Goal: Task Accomplishment & Management: Manage account settings

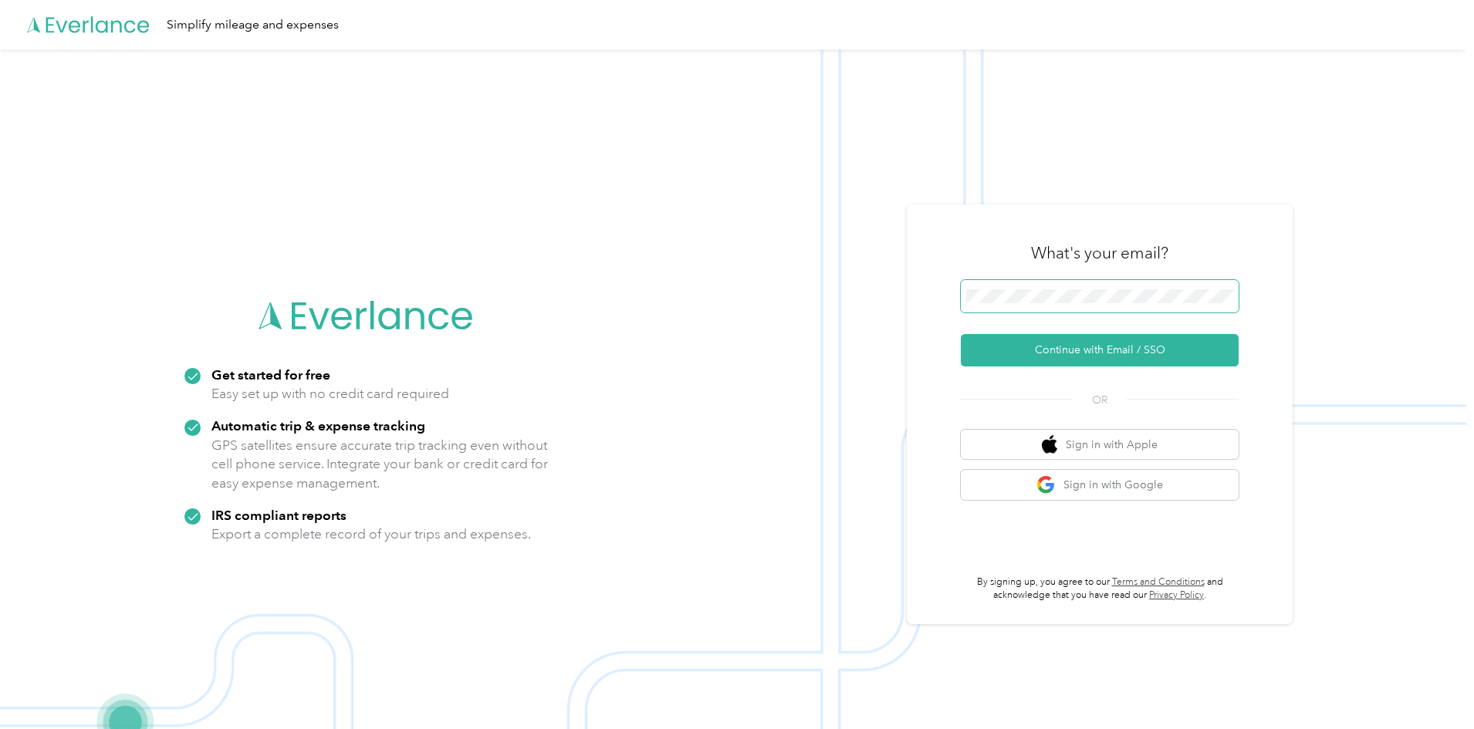
click at [1021, 291] on span at bounding box center [1100, 296] width 278 height 32
click at [1052, 352] on button "Continue with Email / SSO" at bounding box center [1100, 350] width 278 height 32
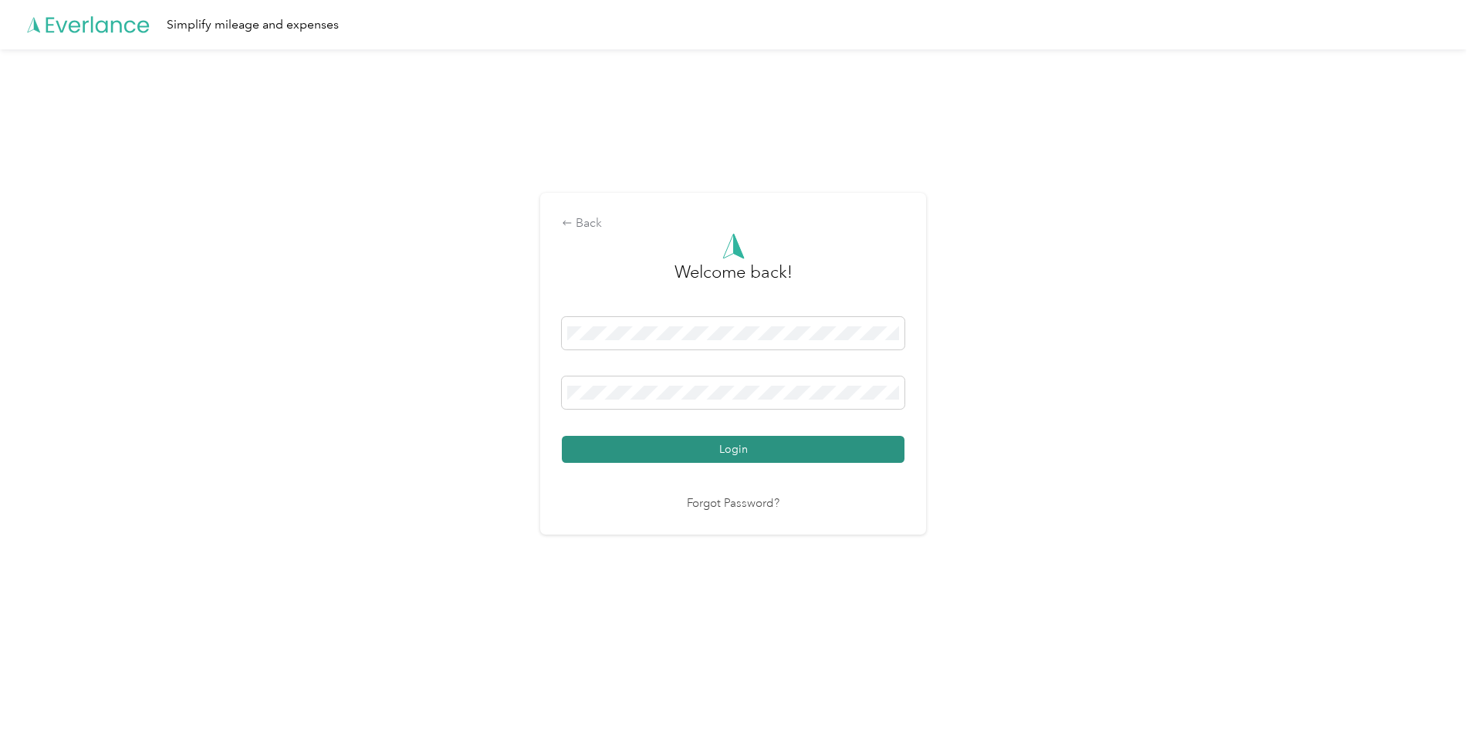
click at [782, 448] on button "Login" at bounding box center [733, 449] width 343 height 27
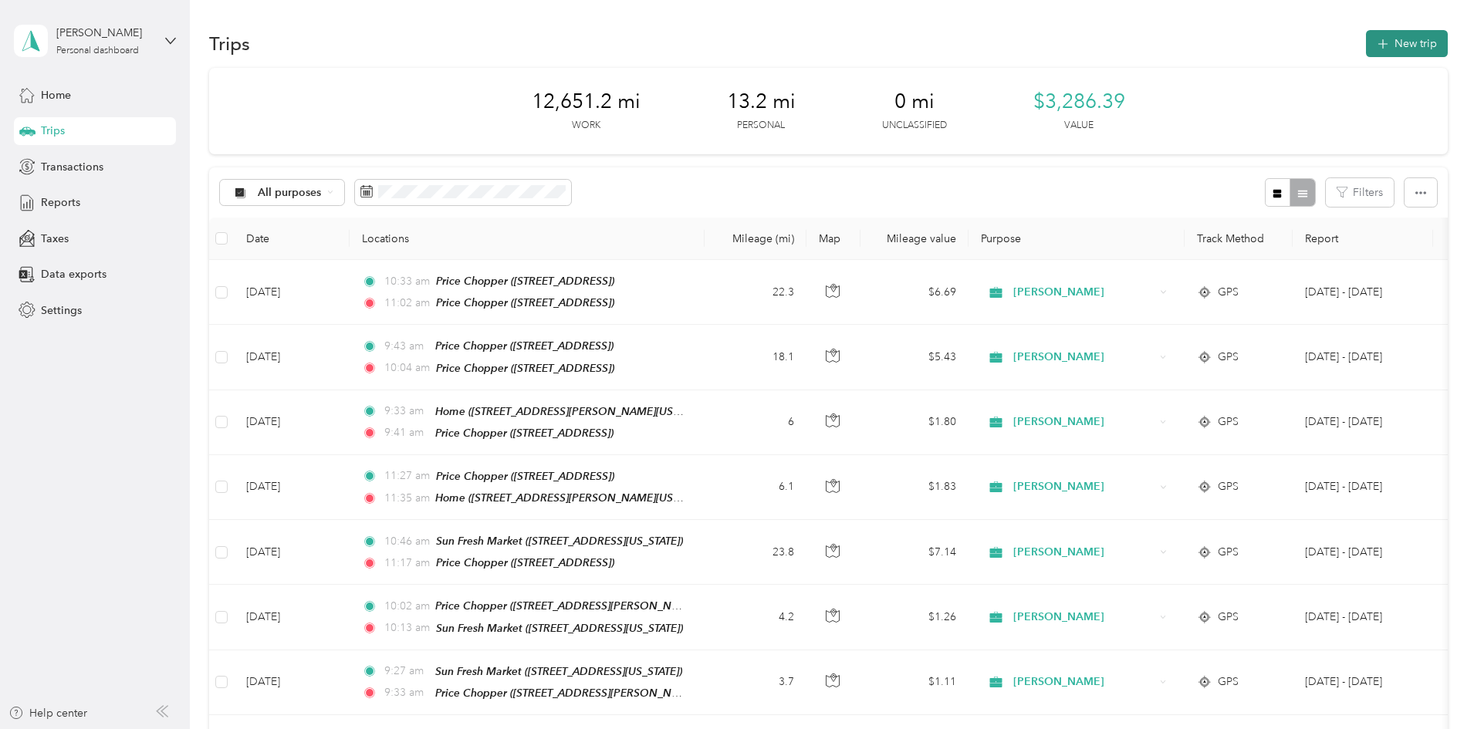
click at [1366, 44] on button "New trip" at bounding box center [1407, 43] width 82 height 27
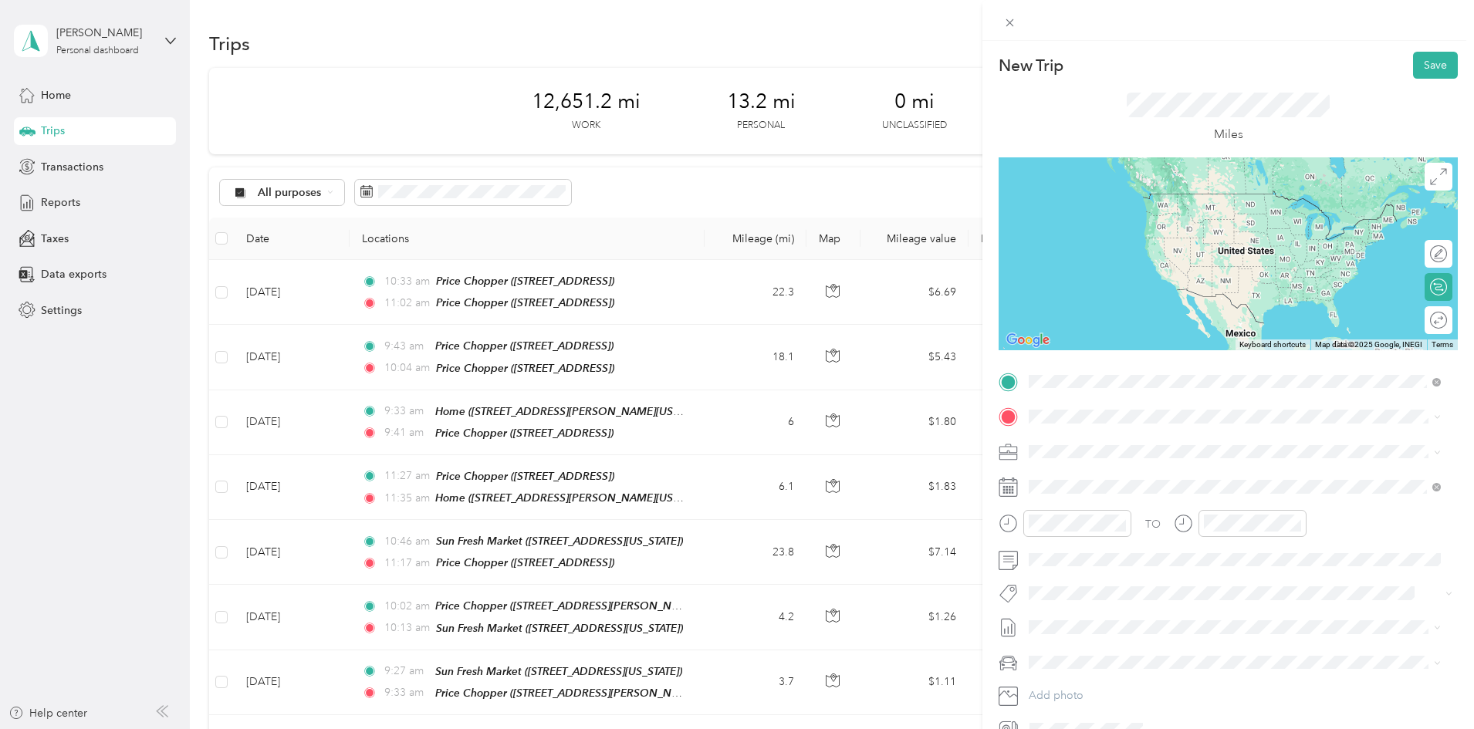
click at [1170, 452] on div "TEAM Price Chopper [STREET_ADDRESS]" at bounding box center [1121, 455] width 126 height 38
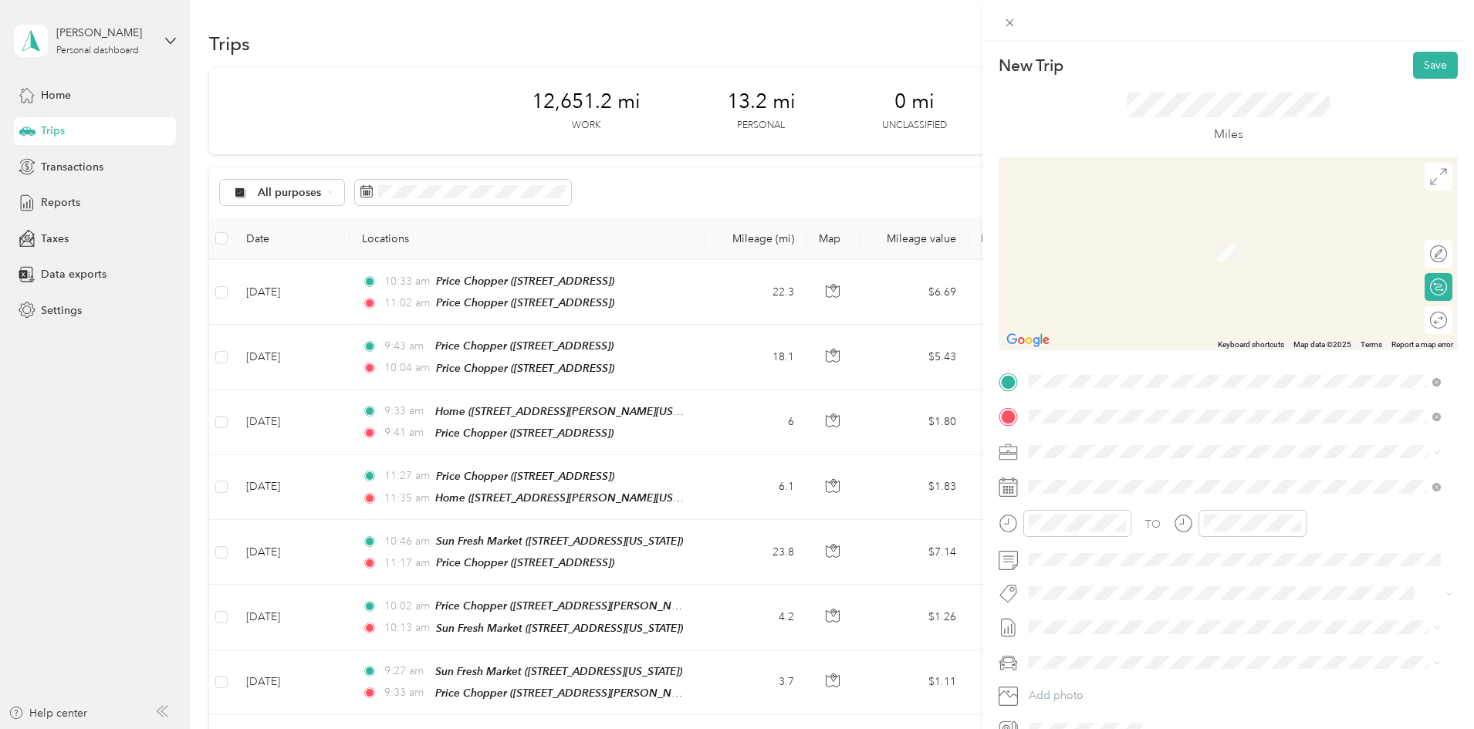
click at [1120, 483] on div "TEAM Price Chopper" at bounding box center [1121, 480] width 126 height 19
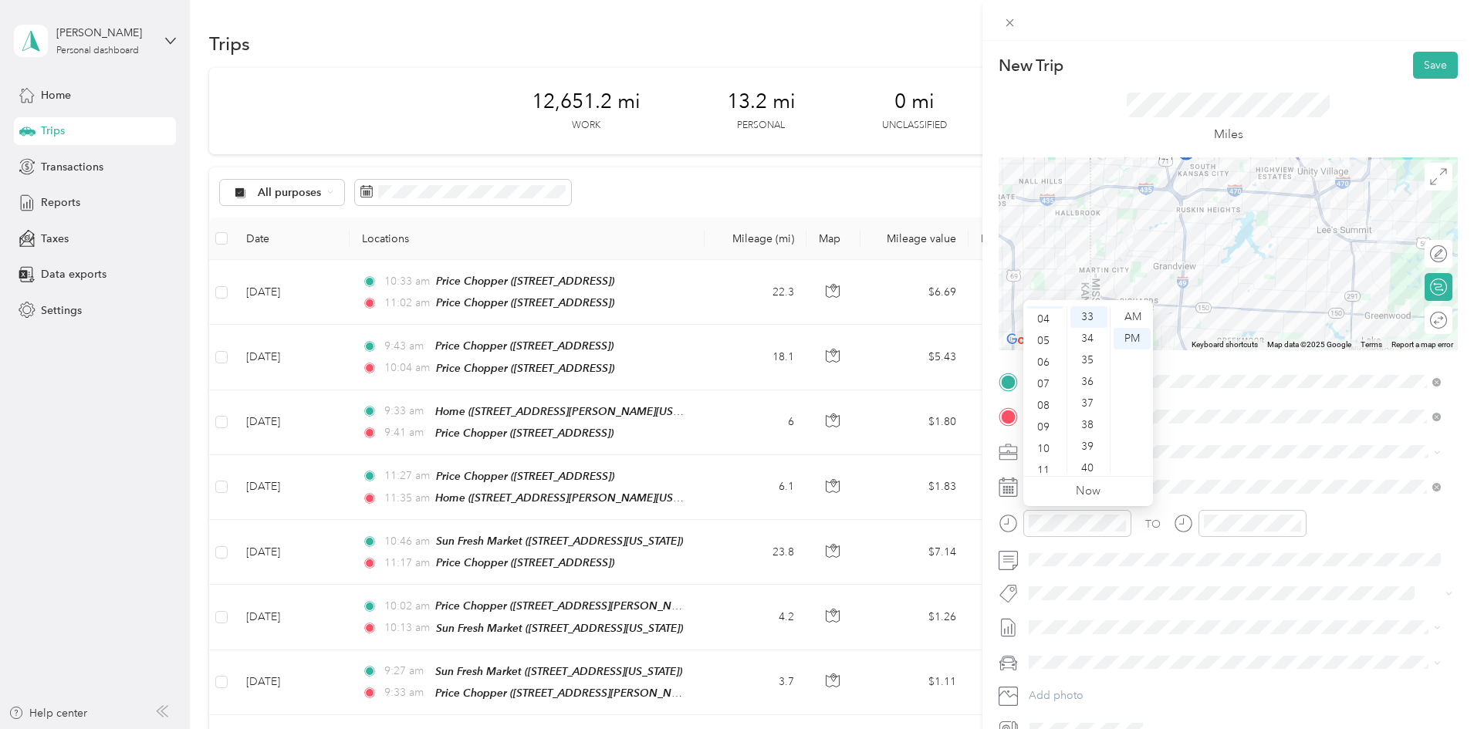
scroll to position [93, 0]
click at [1043, 458] on div "11" at bounding box center [1044, 462] width 37 height 22
click at [1090, 451] on div "45" at bounding box center [1088, 453] width 37 height 22
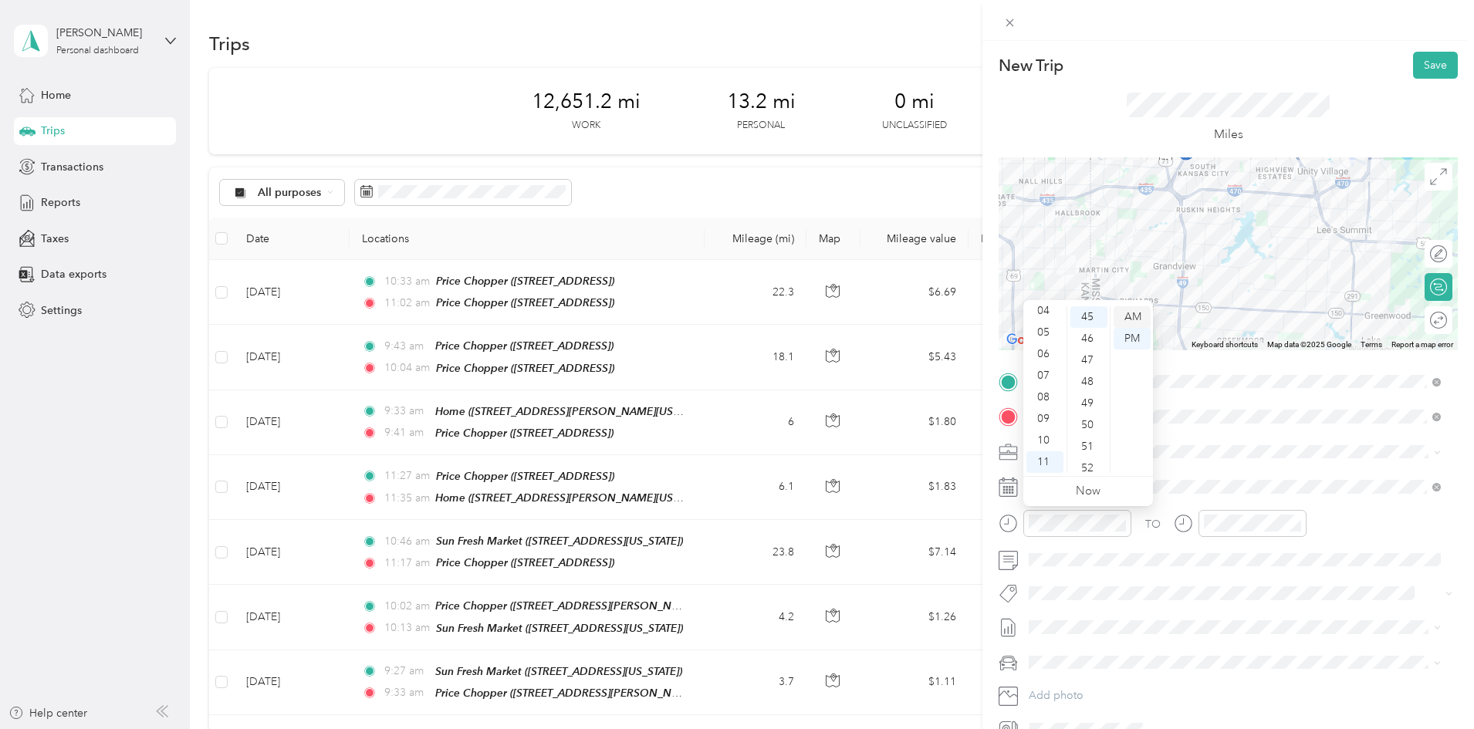
click at [1140, 316] on div "AM" at bounding box center [1131, 317] width 37 height 22
drag, startPoint x: 1233, startPoint y: 433, endPoint x: 1229, endPoint y: 402, distance: 31.1
click at [1229, 402] on ul "12 01 02 03 04 05 06 07 08 09 10 11" at bounding box center [1219, 389] width 43 height 167
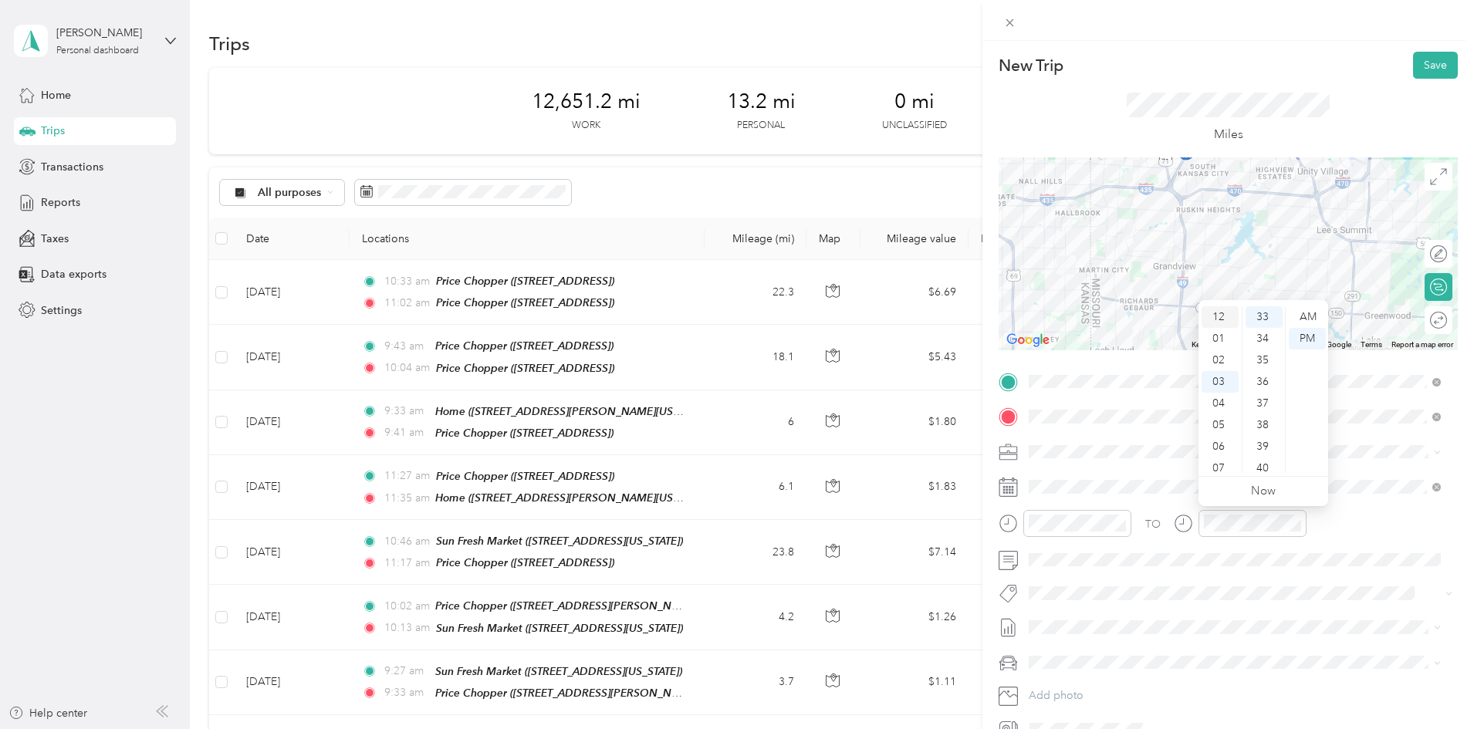
click at [1213, 315] on div "12" at bounding box center [1219, 317] width 37 height 22
click at [1264, 331] on div "15" at bounding box center [1263, 334] width 37 height 22
click at [1313, 336] on div "PM" at bounding box center [1307, 339] width 37 height 22
click at [1400, 531] on div "TO" at bounding box center [1228, 529] width 459 height 38
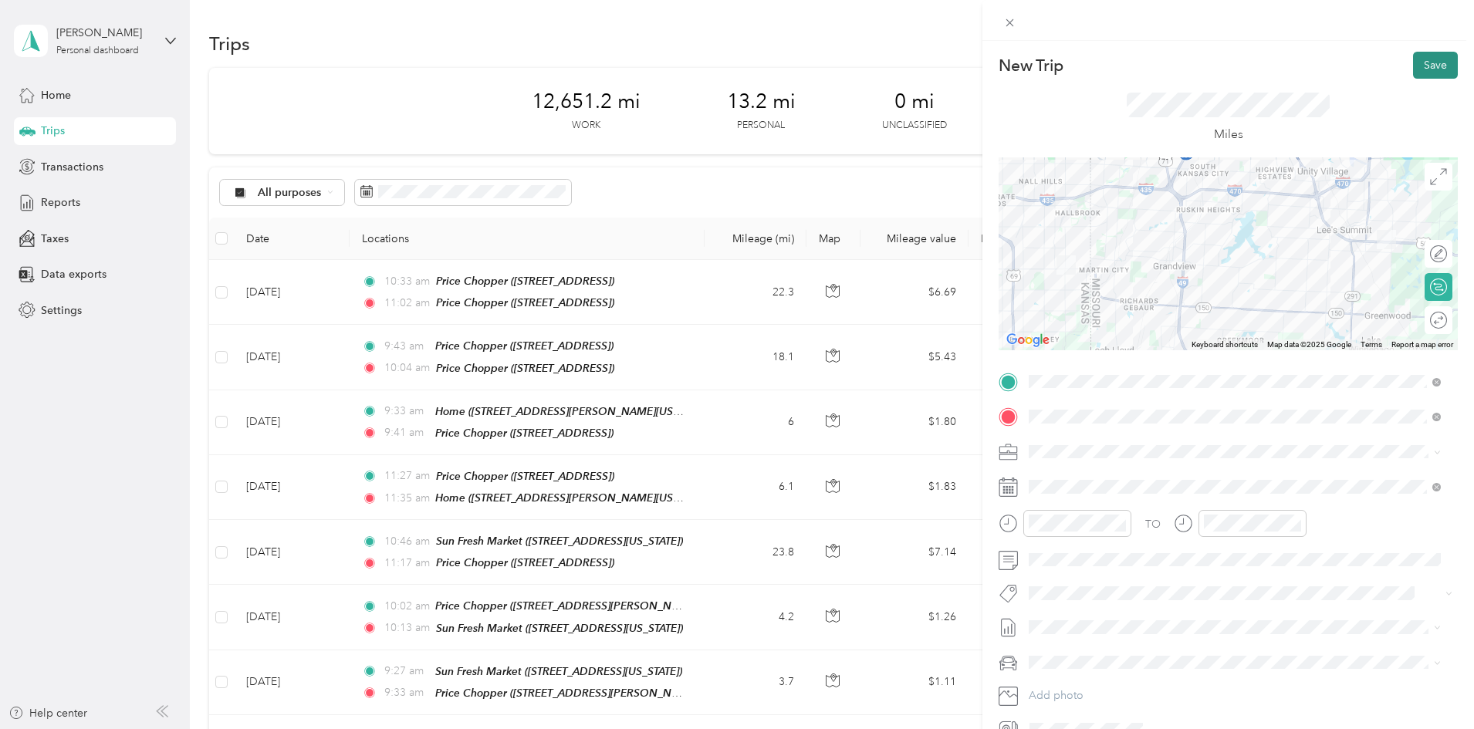
click at [1425, 61] on button "Save" at bounding box center [1435, 65] width 45 height 27
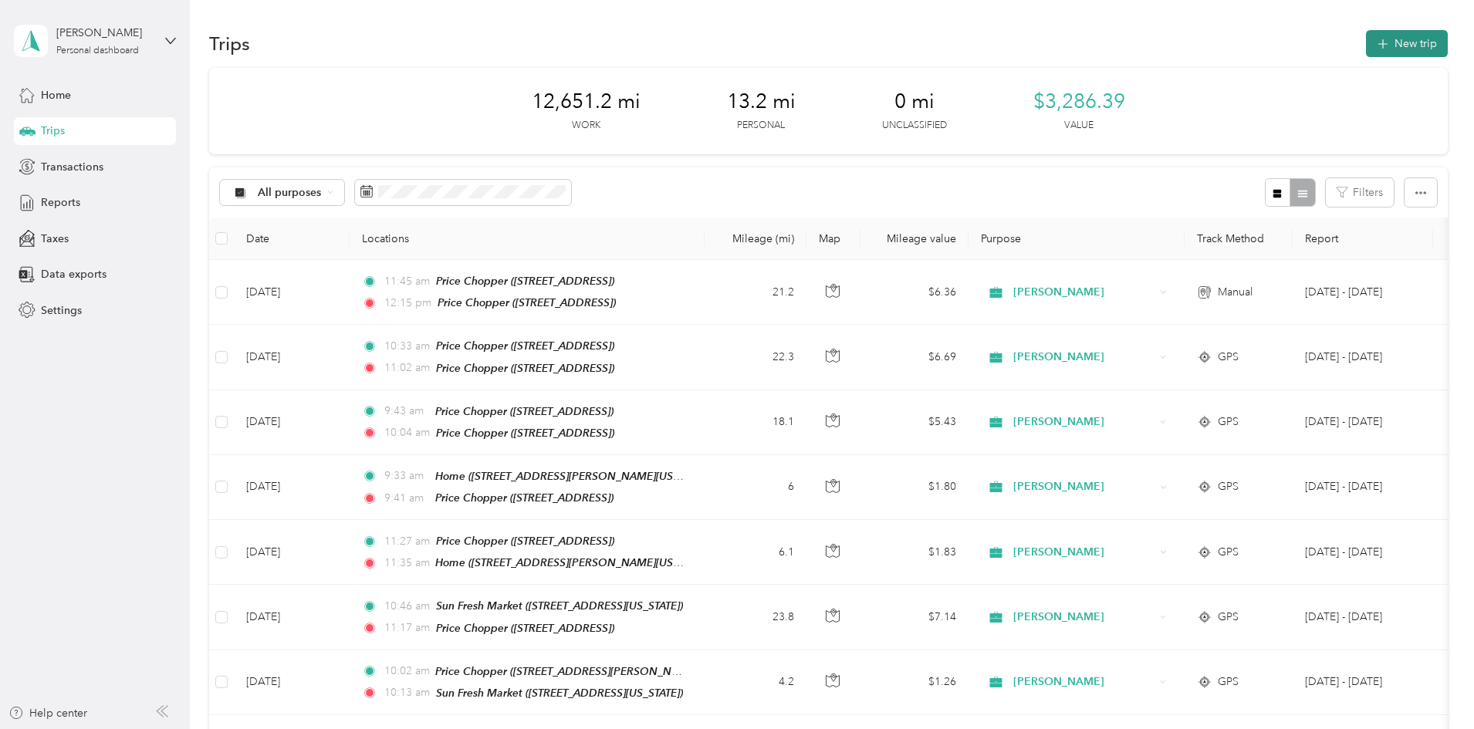
click at [1366, 42] on button "New trip" at bounding box center [1407, 43] width 82 height 27
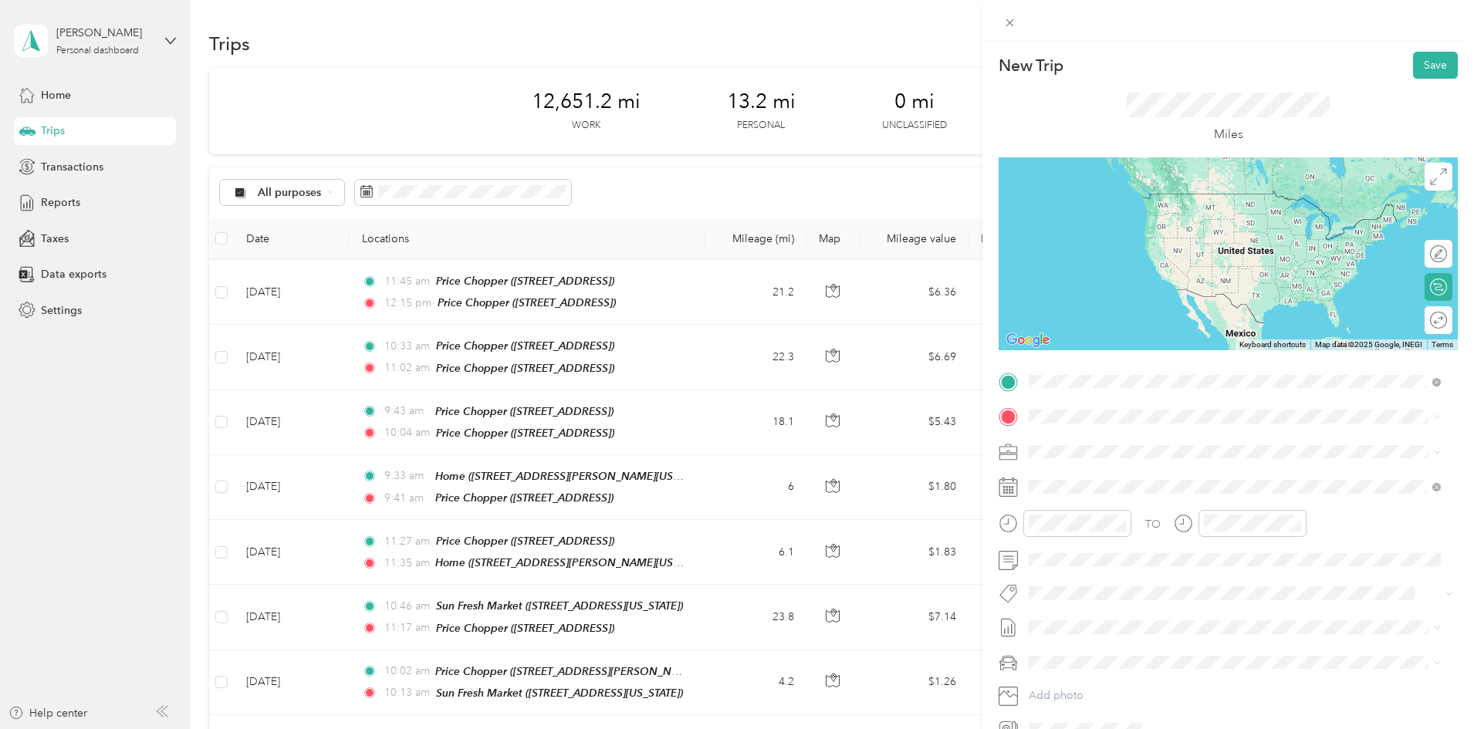
click at [1124, 465] on span "[STREET_ADDRESS]" at bounding box center [1107, 465] width 98 height 13
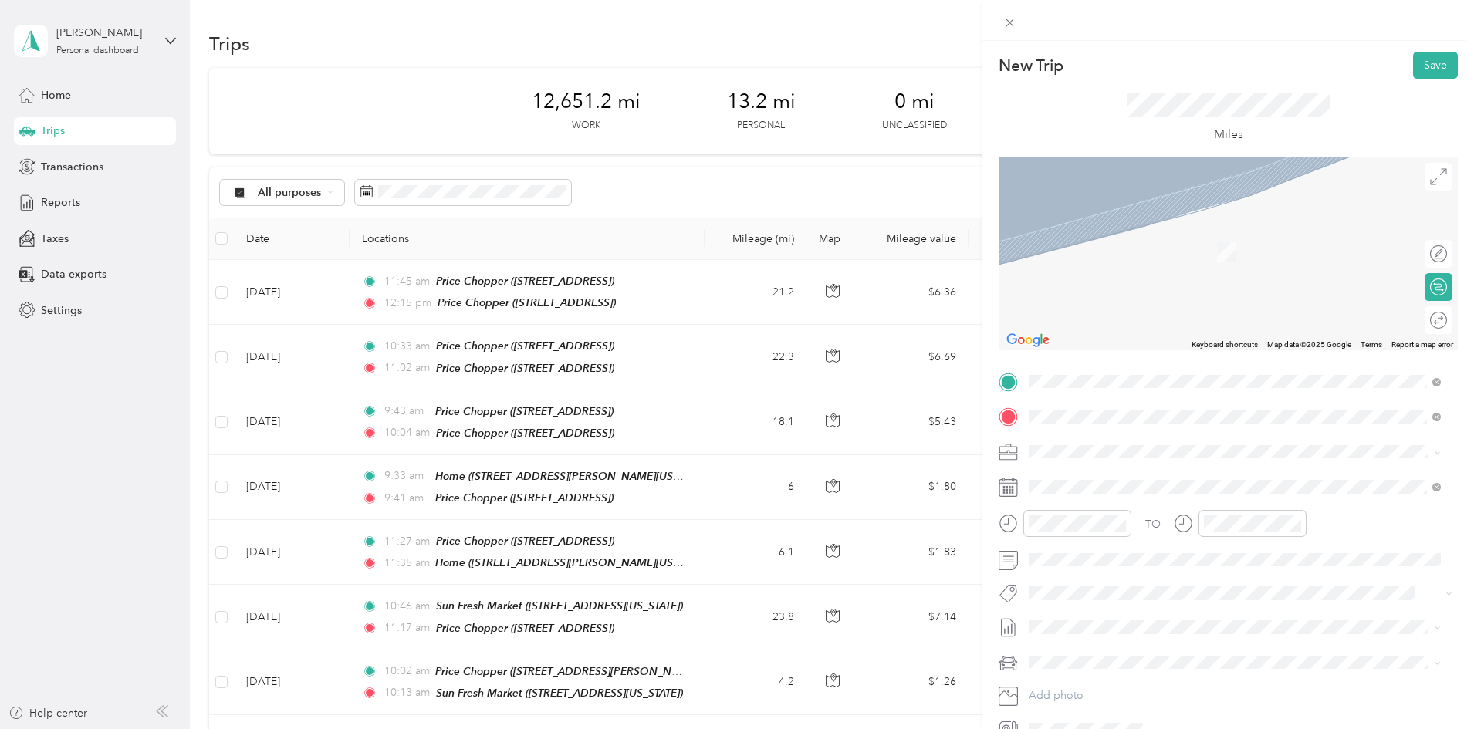
click at [1119, 503] on div "Home [STREET_ADDRESS][PERSON_NAME][US_STATE]" at bounding box center [1178, 487] width 240 height 32
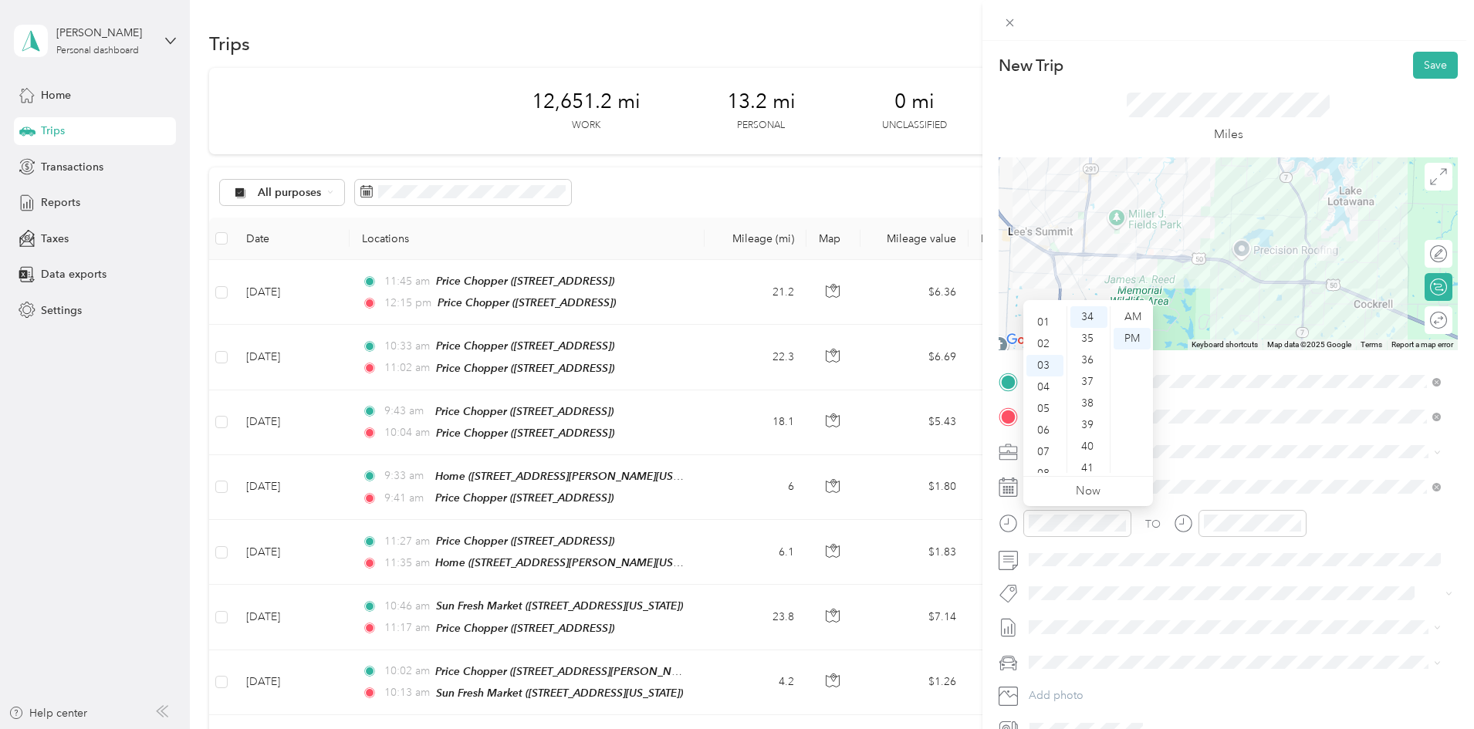
scroll to position [0, 0]
click at [1042, 313] on div "12" at bounding box center [1044, 317] width 37 height 22
click at [1090, 363] on div "20" at bounding box center [1088, 367] width 37 height 22
click at [1131, 338] on div "PM" at bounding box center [1131, 339] width 37 height 22
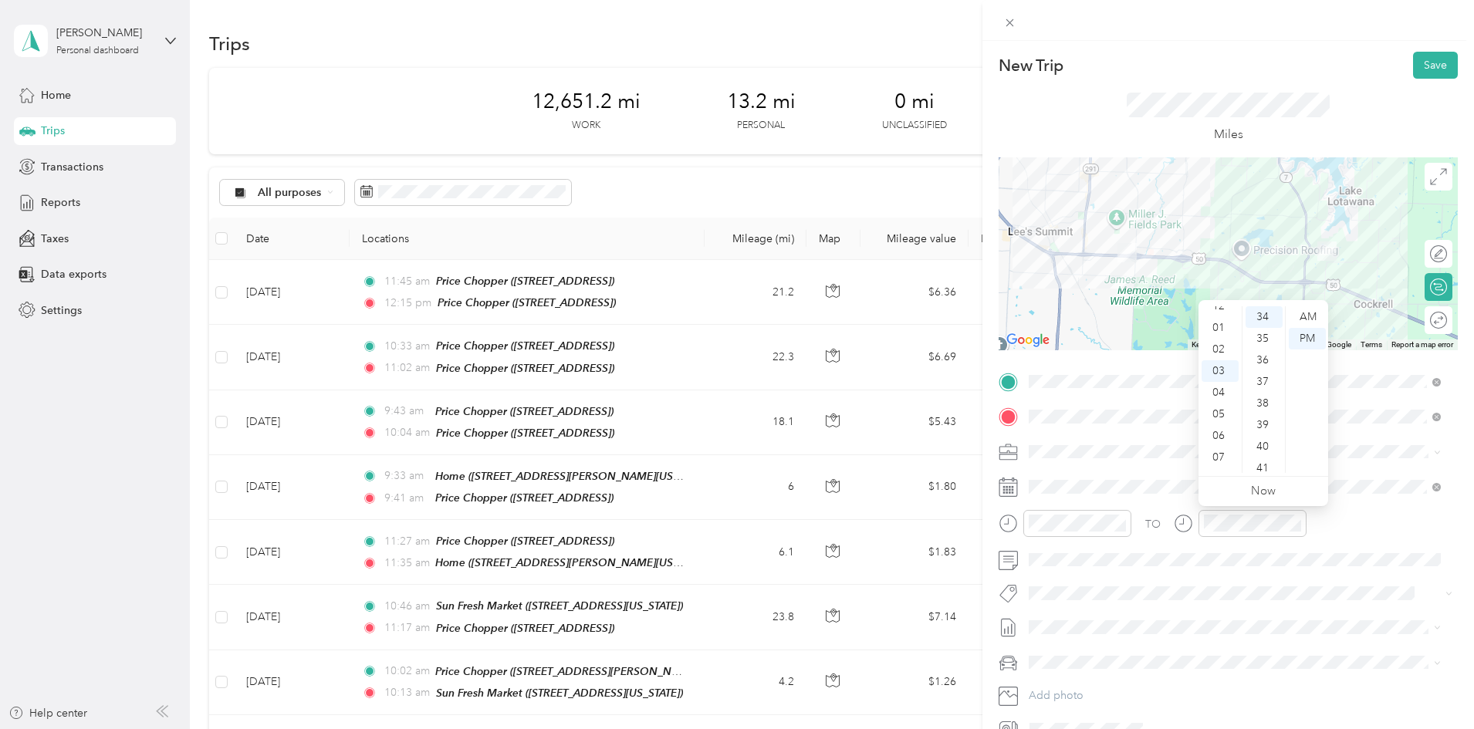
scroll to position [0, 0]
click at [1219, 314] on div "12" at bounding box center [1219, 317] width 37 height 22
click at [1283, 477] on ul "Now" at bounding box center [1263, 491] width 130 height 29
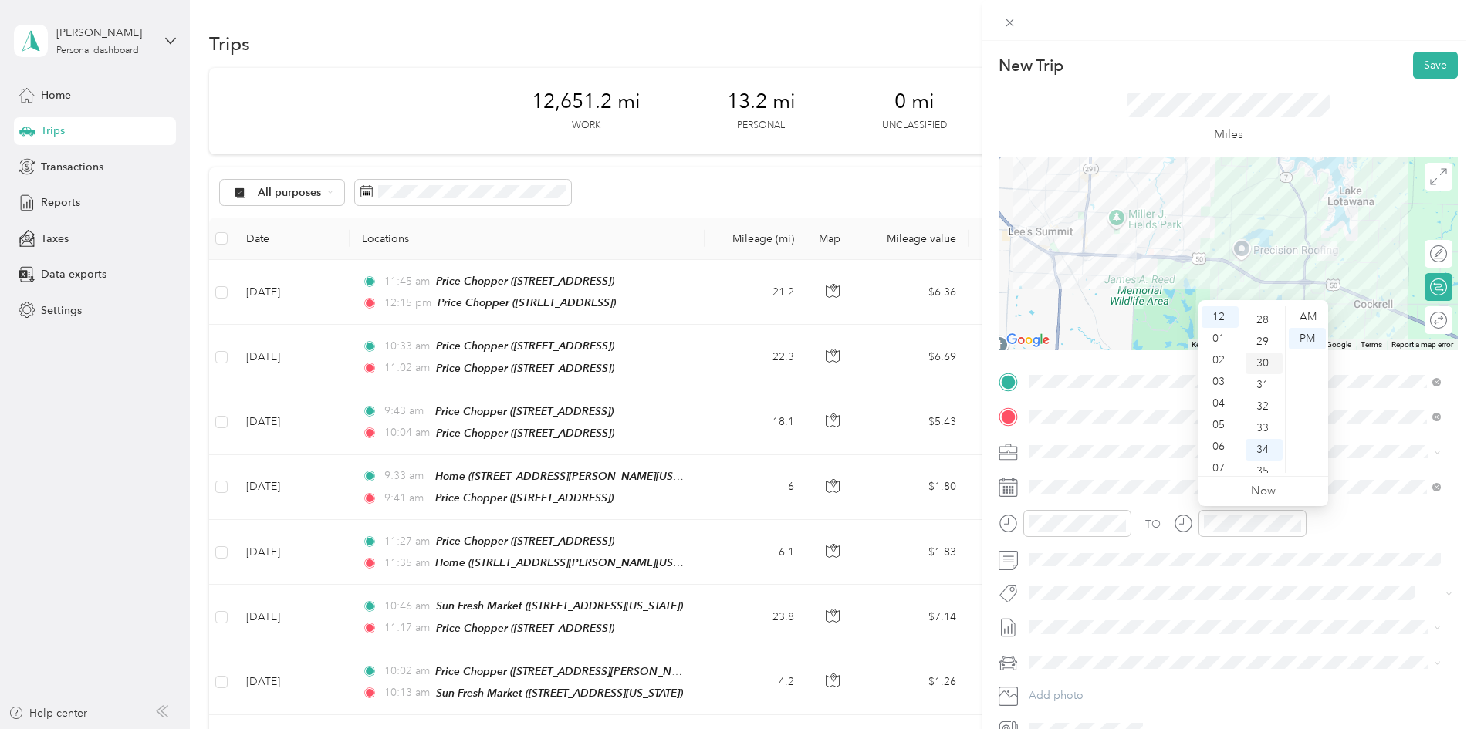
click at [1257, 369] on div "30" at bounding box center [1263, 364] width 37 height 22
click at [1303, 343] on div "PM" at bounding box center [1307, 339] width 37 height 22
click at [1396, 584] on span at bounding box center [1240, 594] width 434 height 22
click at [1425, 60] on button "Save" at bounding box center [1435, 65] width 45 height 27
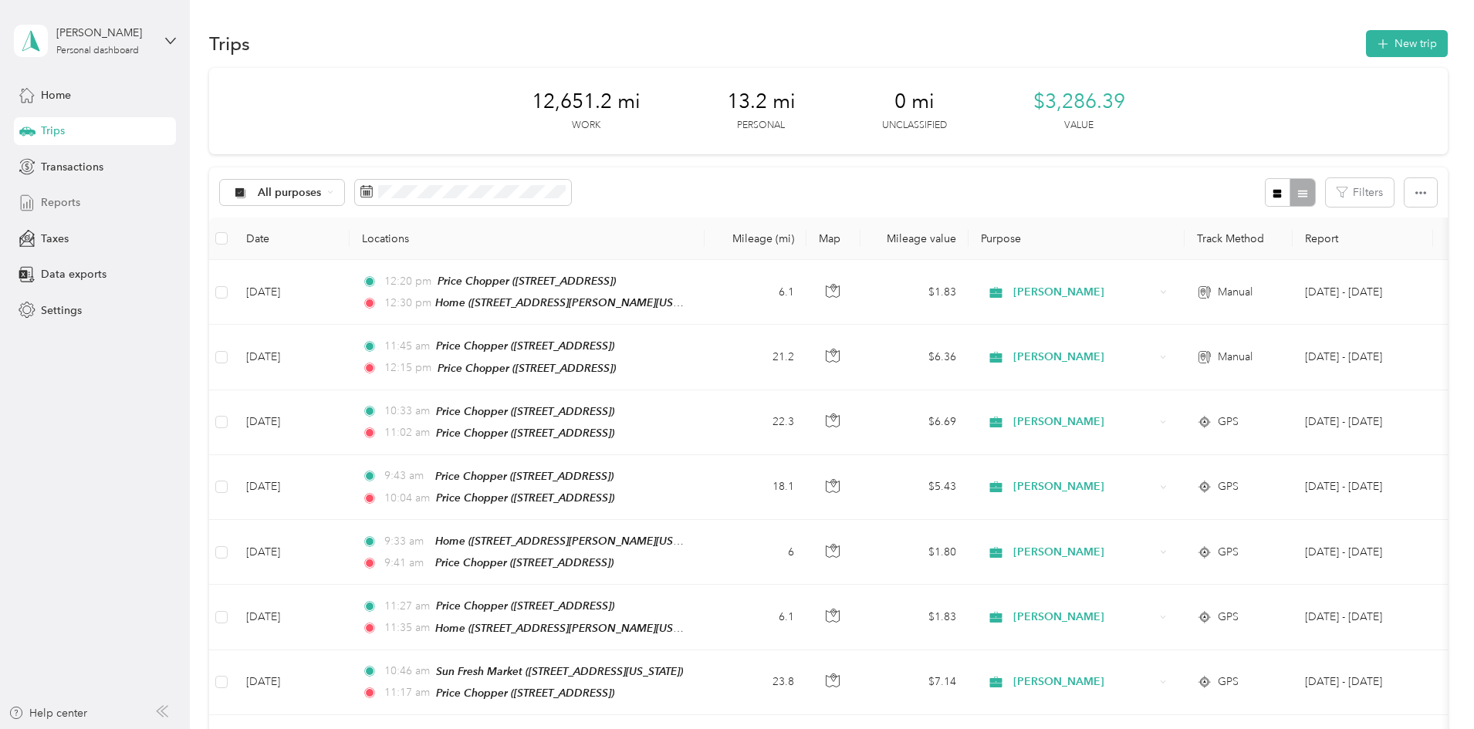
click at [61, 208] on span "Reports" at bounding box center [60, 202] width 39 height 16
